Goal: Task Accomplishment & Management: Use online tool/utility

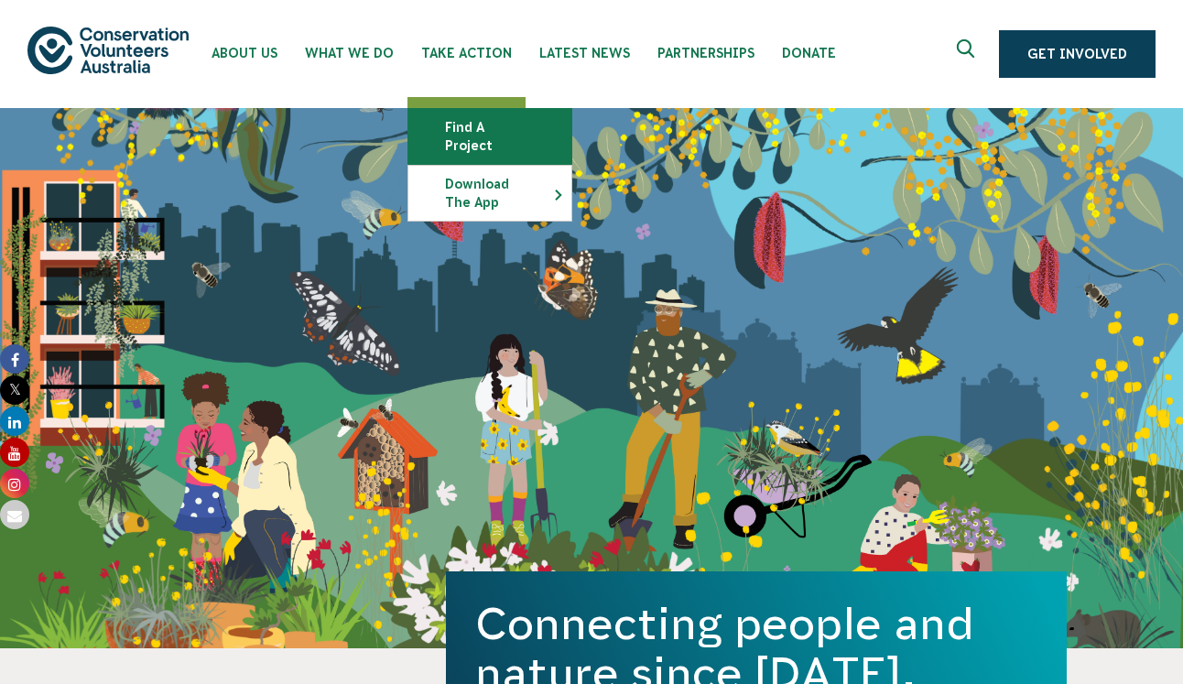
click at [453, 130] on link "Find a project" at bounding box center [489, 136] width 163 height 55
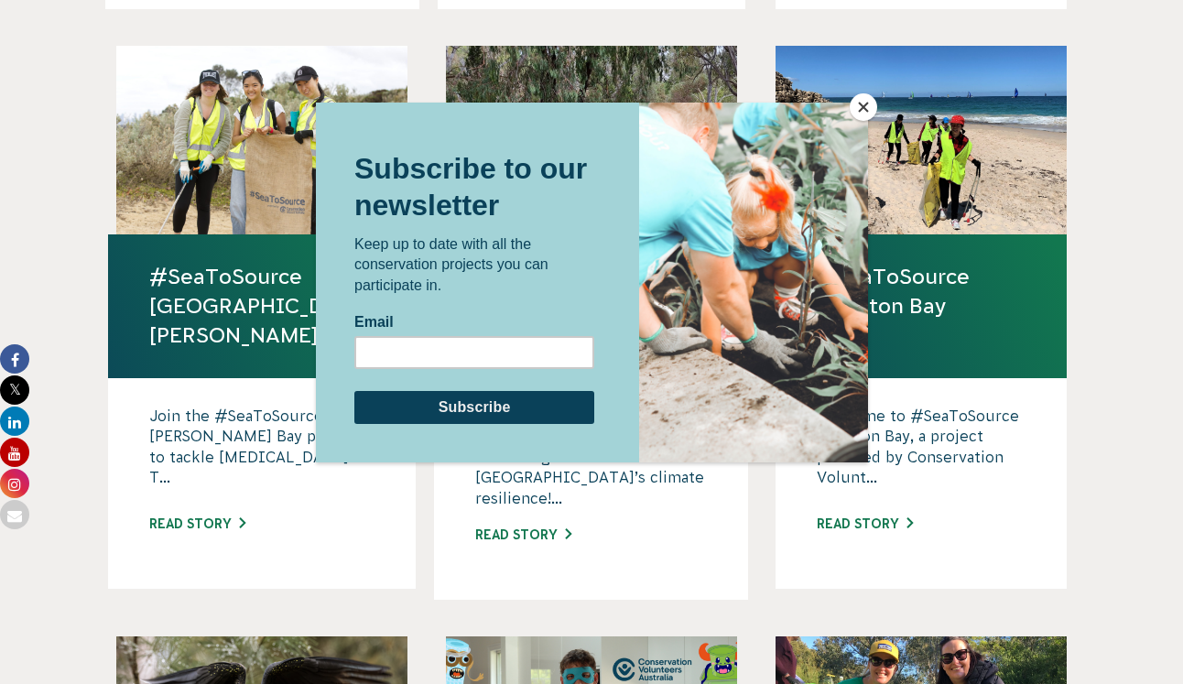
scroll to position [1139, 0]
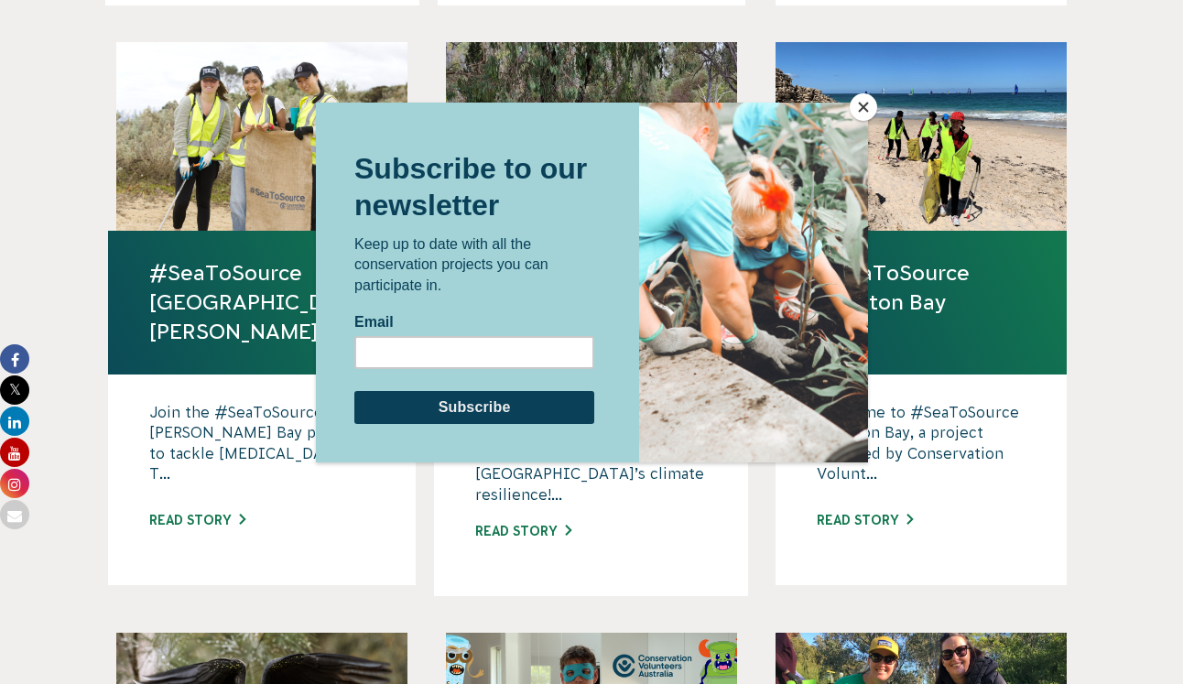
click at [855, 118] on button "Close" at bounding box center [863, 106] width 27 height 27
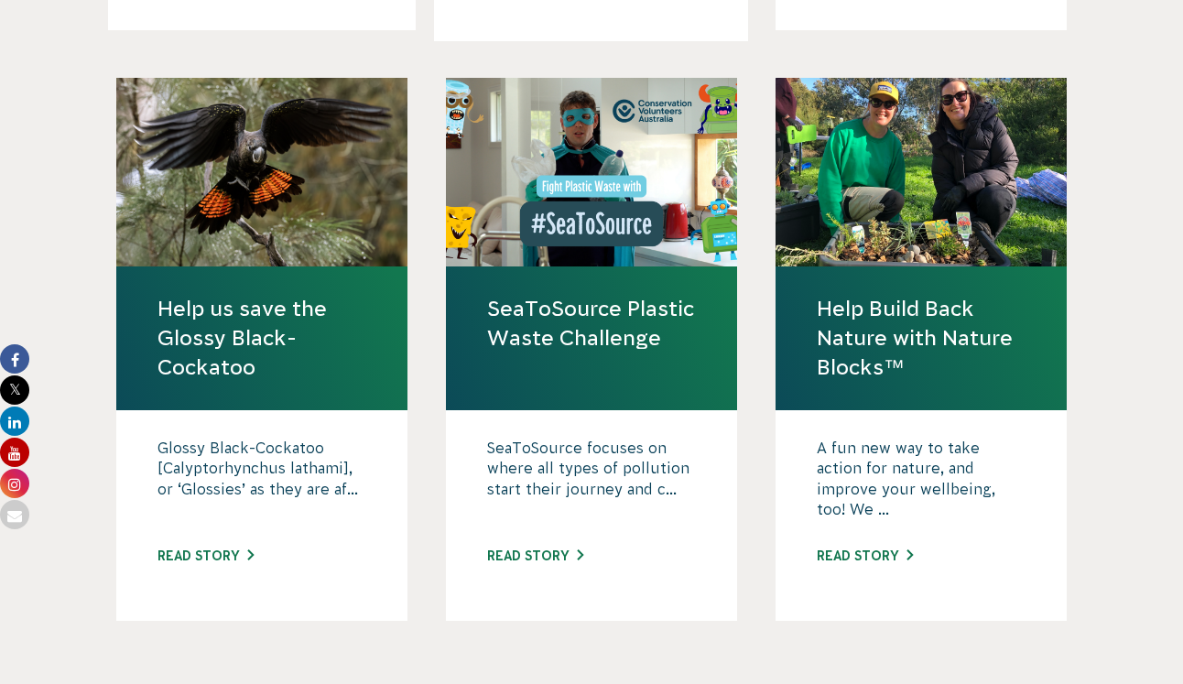
scroll to position [1701, 0]
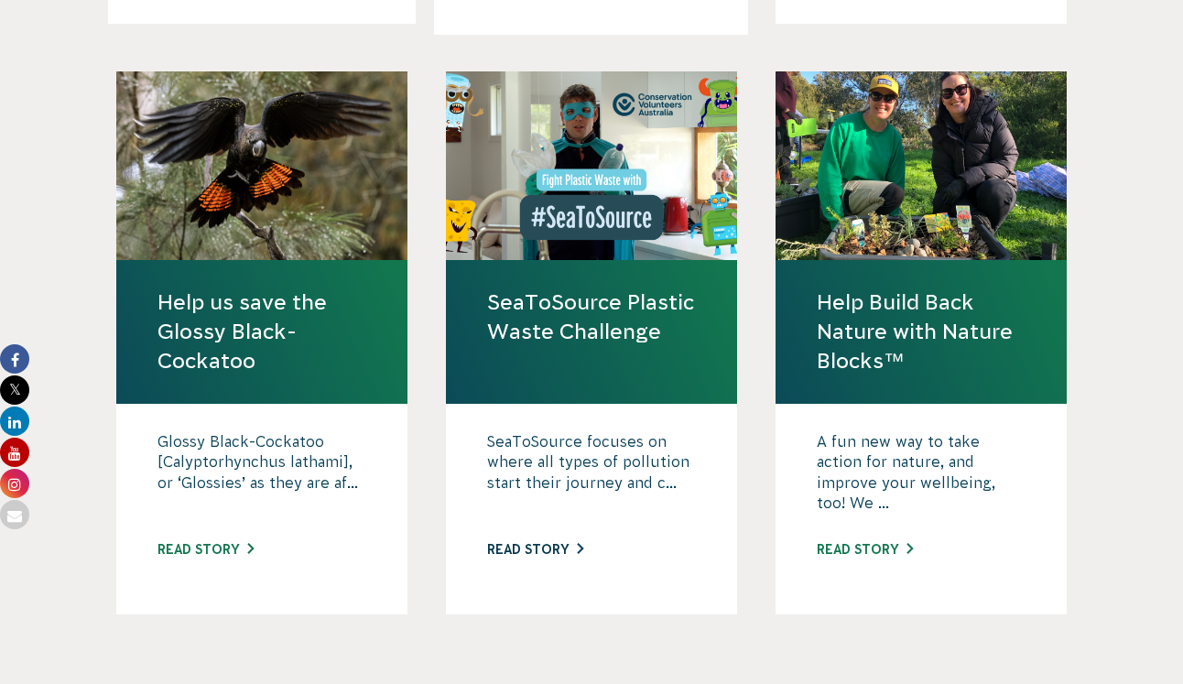
click at [519, 542] on link "Read story" at bounding box center [535, 549] width 96 height 15
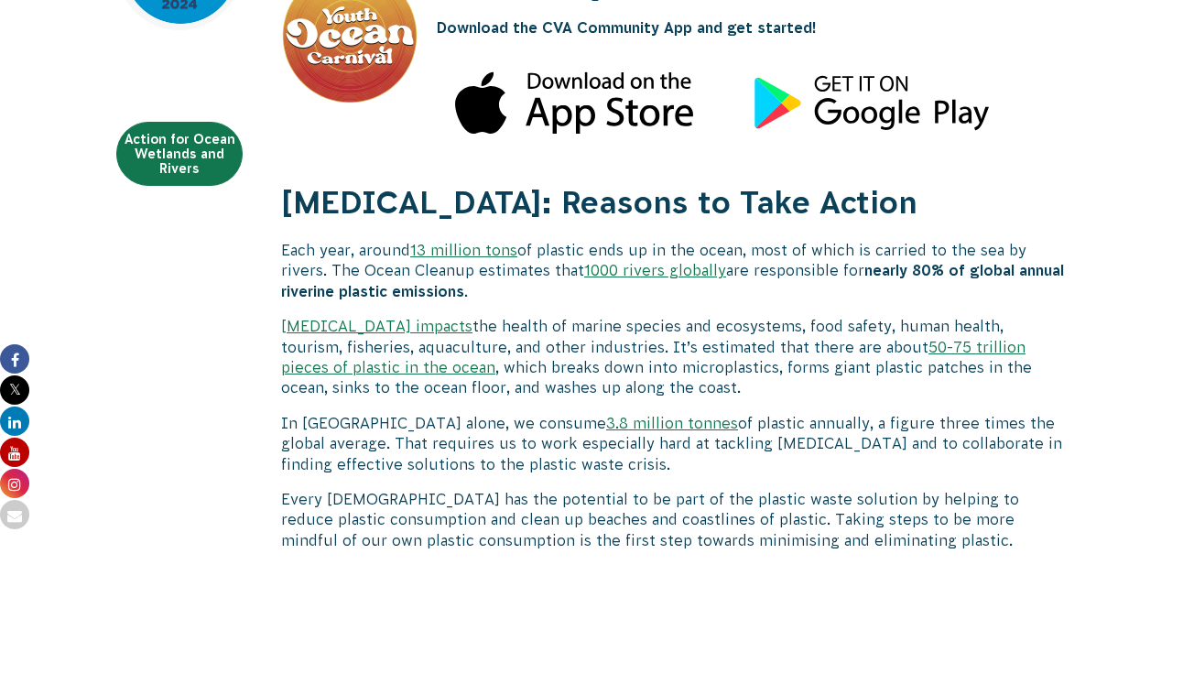
scroll to position [774, 0]
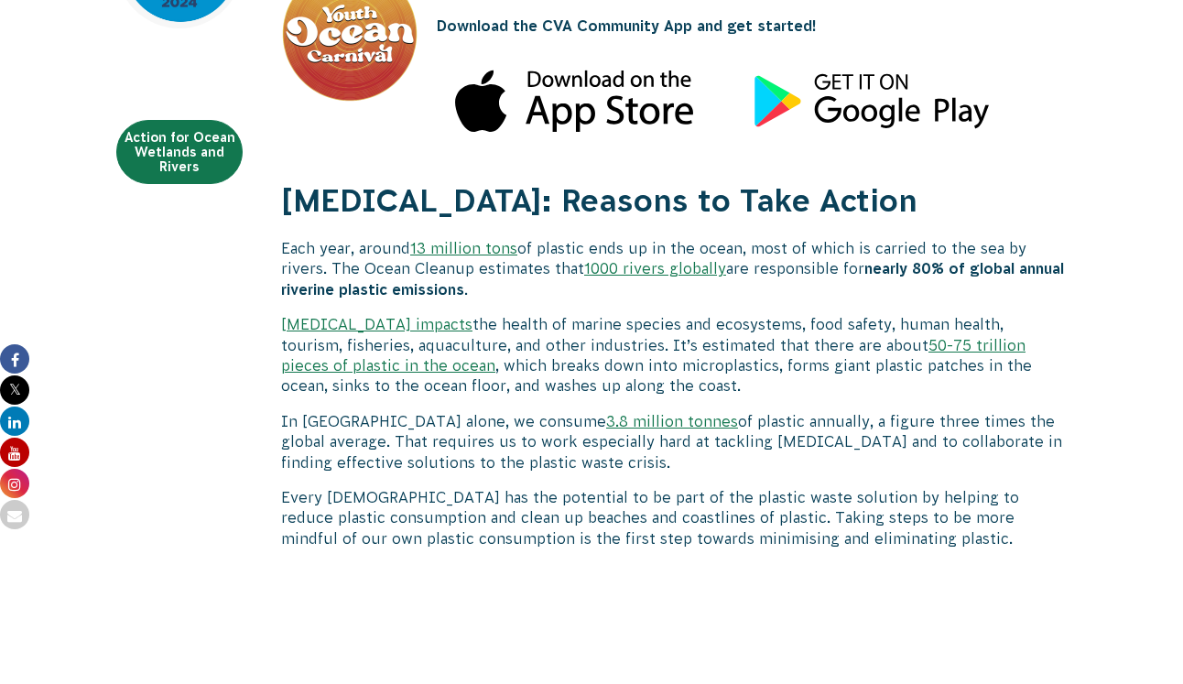
click at [648, 274] on link "1000 rivers globally" at bounding box center [655, 268] width 142 height 16
